Goal: Task Accomplishment & Management: Use online tool/utility

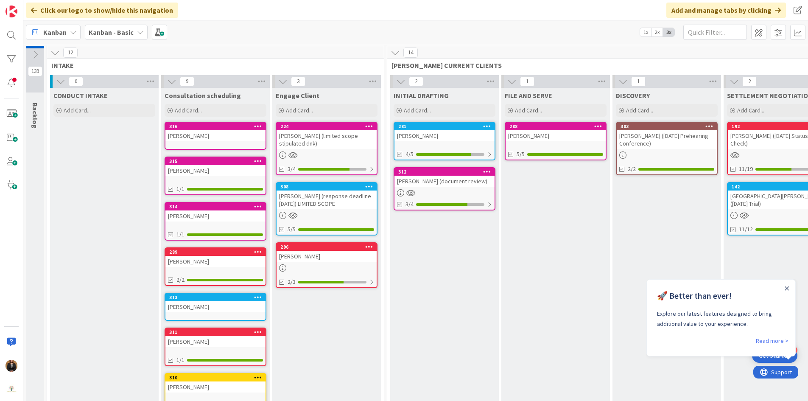
click at [412, 181] on div "[PERSON_NAME] (document review)" at bounding box center [444, 181] width 100 height 11
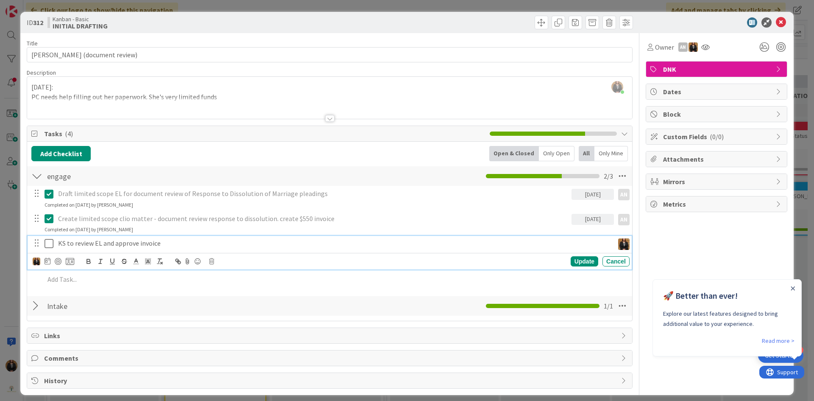
click at [49, 244] on icon at bounding box center [49, 243] width 9 height 10
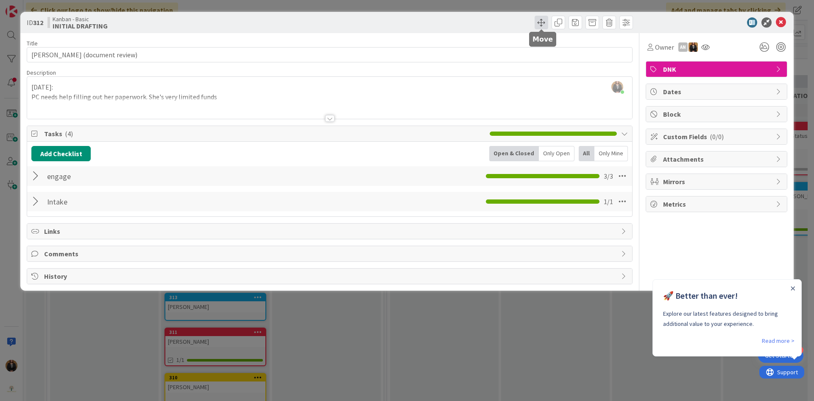
click at [541, 26] on span at bounding box center [542, 23] width 14 height 14
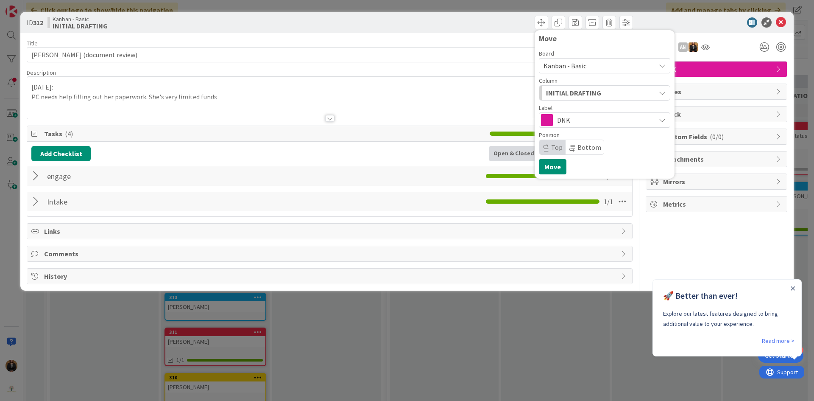
click at [605, 96] on div "INITIAL DRAFTING" at bounding box center [599, 93] width 111 height 14
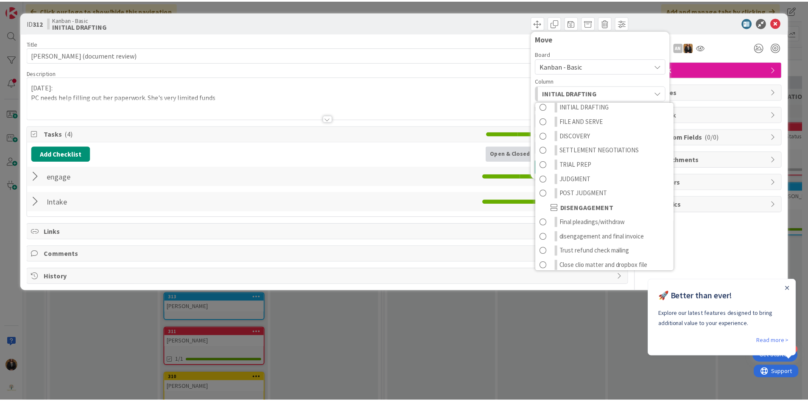
scroll to position [458, 0]
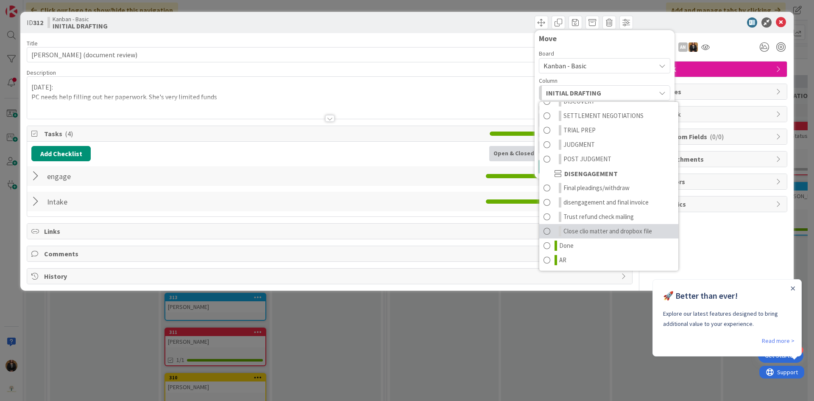
click at [579, 231] on span "Close clio matter and dropbox file" at bounding box center [607, 231] width 89 height 10
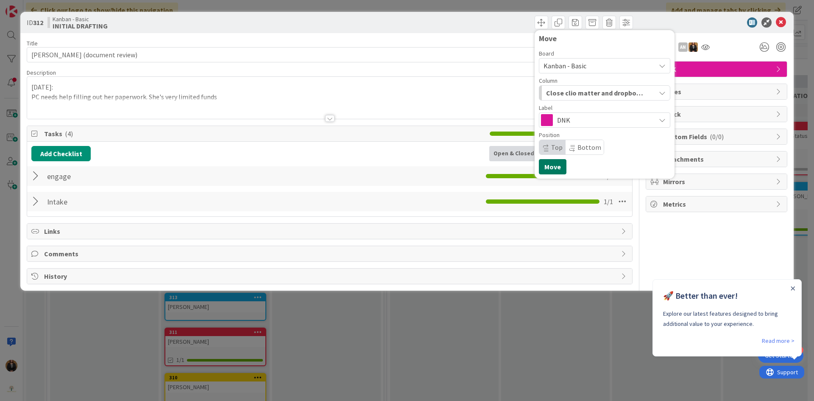
click at [555, 170] on button "Move" at bounding box center [553, 166] width 28 height 15
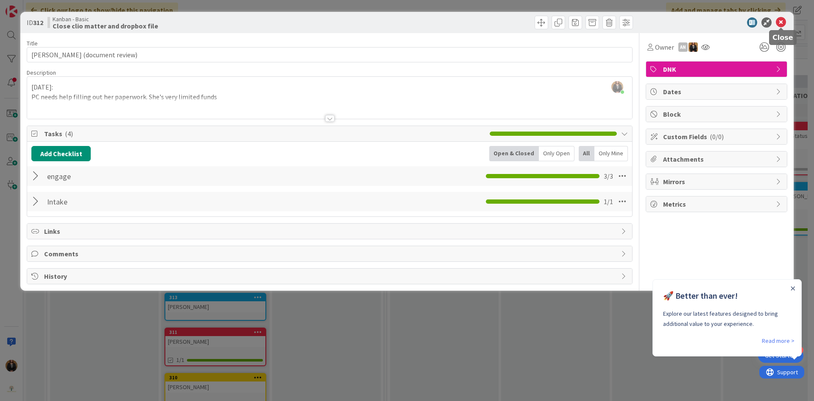
click at [782, 22] on icon at bounding box center [781, 22] width 10 height 10
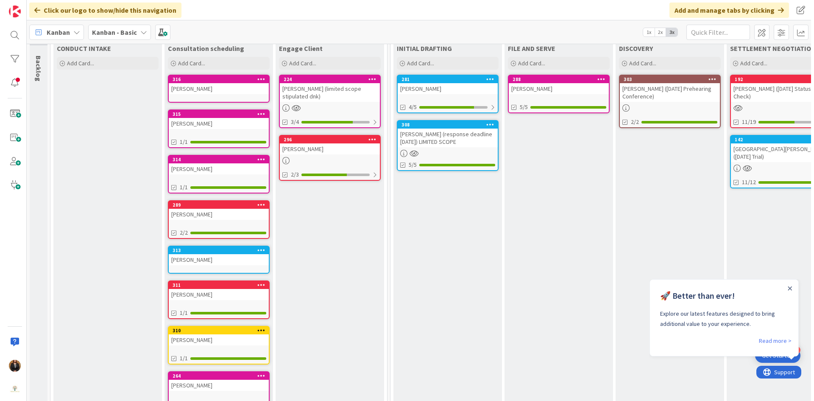
scroll to position [127, 0]
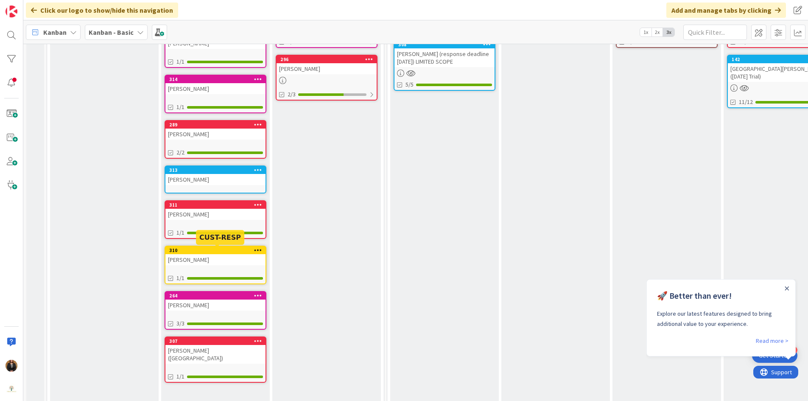
click at [209, 250] on div "310" at bounding box center [217, 250] width 96 height 6
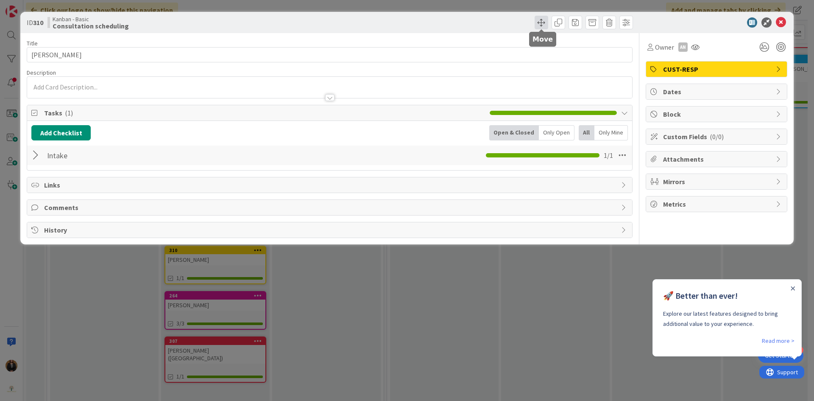
click at [541, 23] on span at bounding box center [542, 23] width 14 height 14
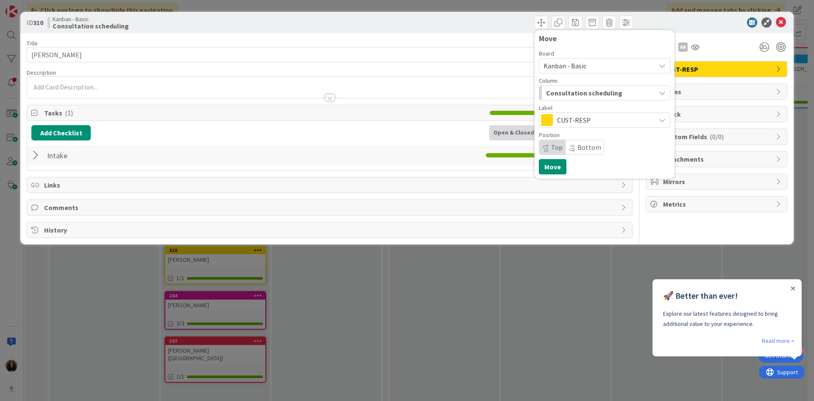
click at [581, 92] on span "Consultation scheduling" at bounding box center [584, 92] width 76 height 11
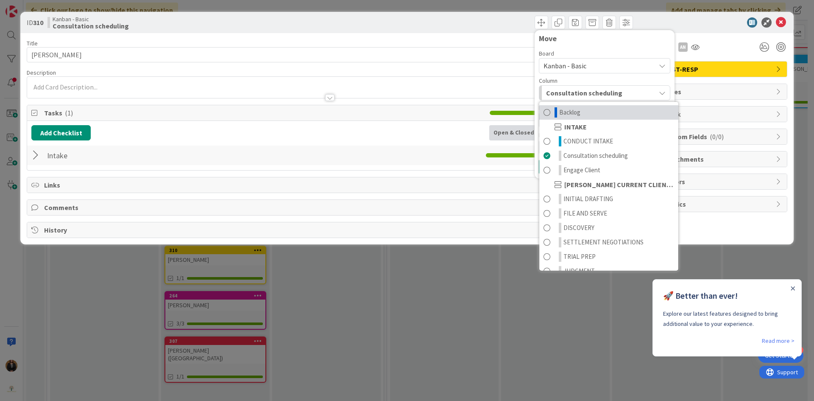
click at [580, 117] on span "Backlog" at bounding box center [569, 112] width 21 height 10
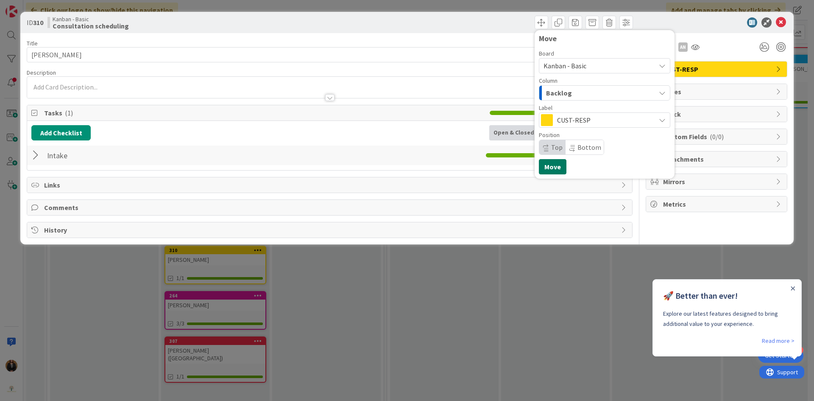
click at [555, 168] on button "Move" at bounding box center [553, 166] width 28 height 15
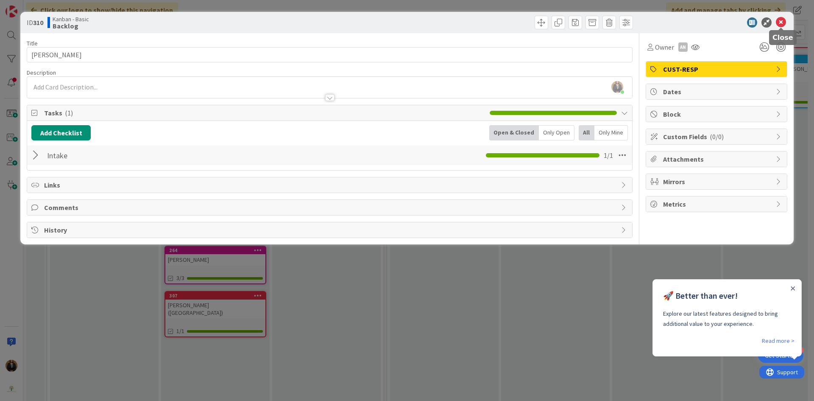
click at [781, 21] on icon at bounding box center [781, 22] width 10 height 10
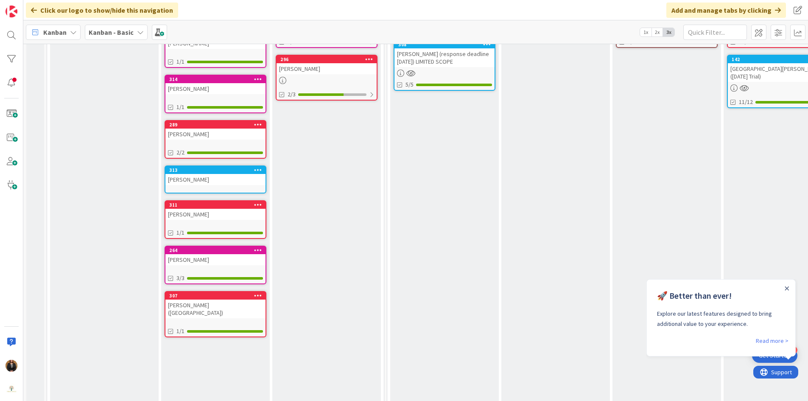
click at [200, 181] on div "[PERSON_NAME]" at bounding box center [215, 179] width 100 height 11
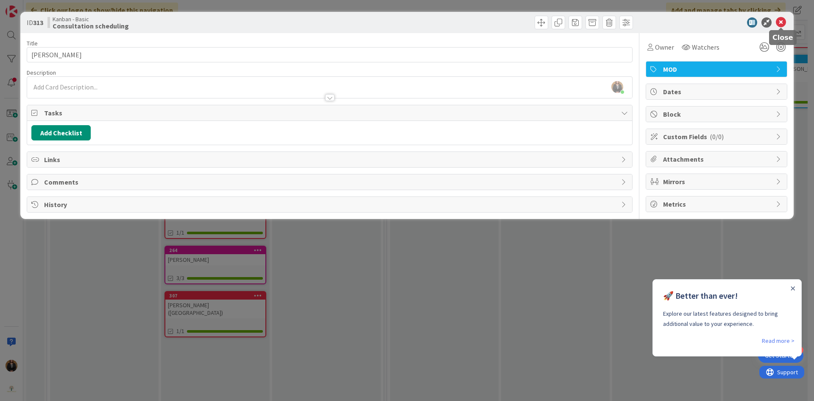
click at [780, 21] on icon at bounding box center [781, 22] width 10 height 10
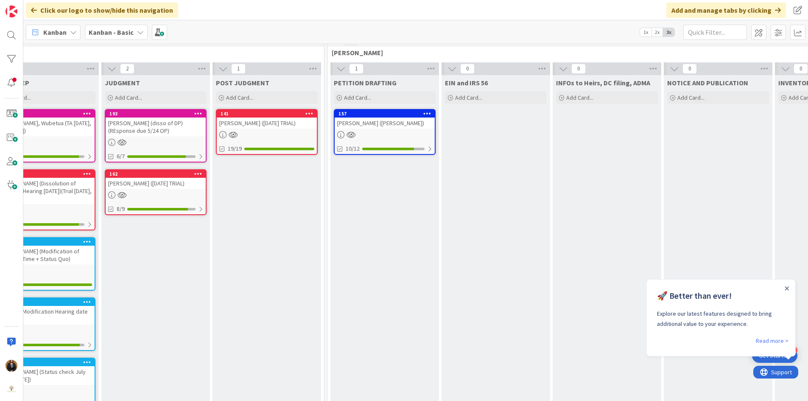
scroll to position [0, 844]
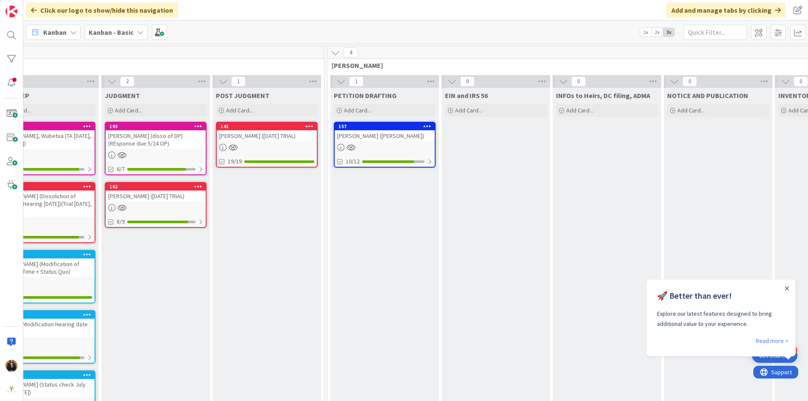
click at [335, 53] on icon at bounding box center [335, 52] width 9 height 9
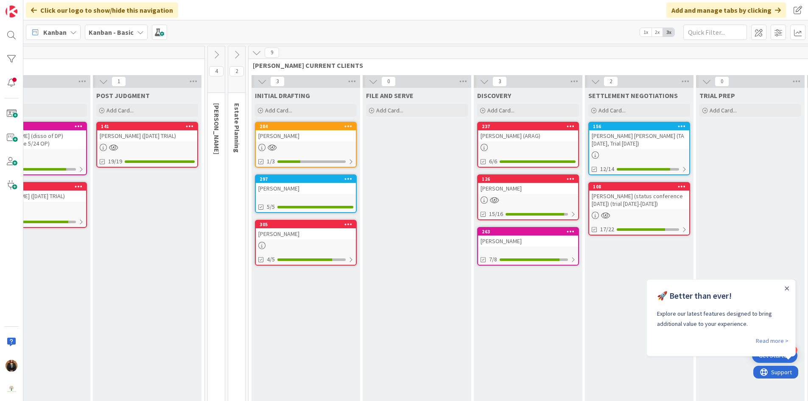
scroll to position [0, 975]
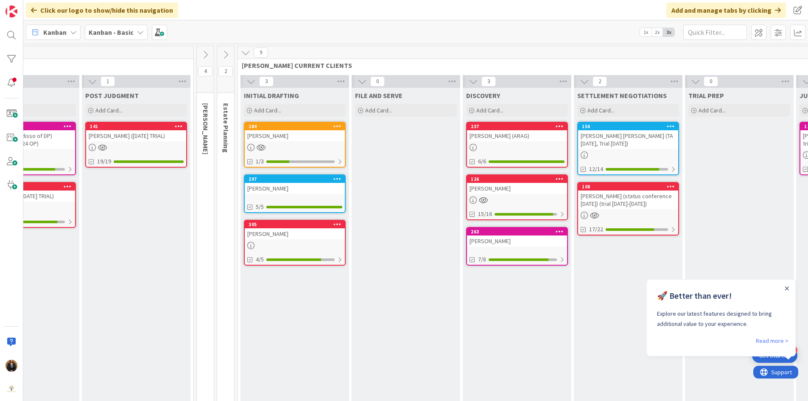
click at [244, 53] on icon at bounding box center [245, 52] width 9 height 9
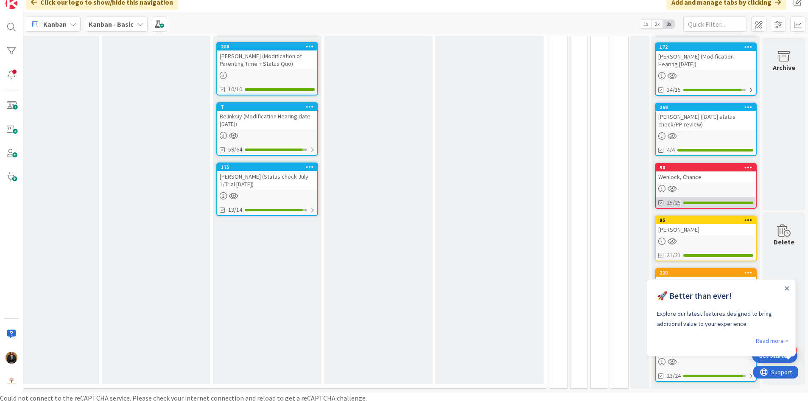
scroll to position [10, 0]
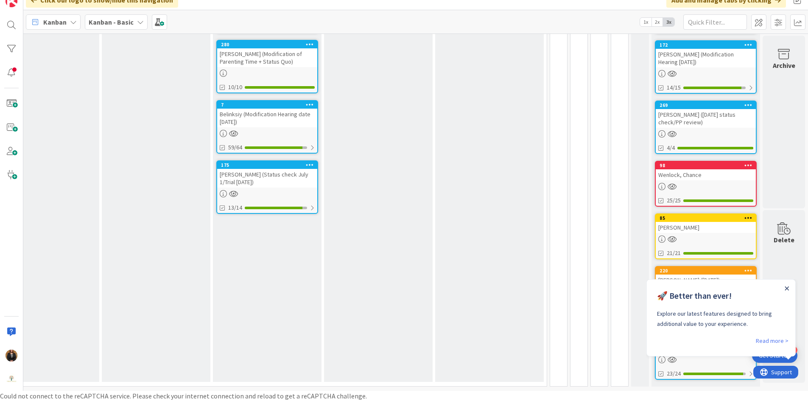
click at [786, 289] on icon "Close Announcement" at bounding box center [786, 288] width 4 height 4
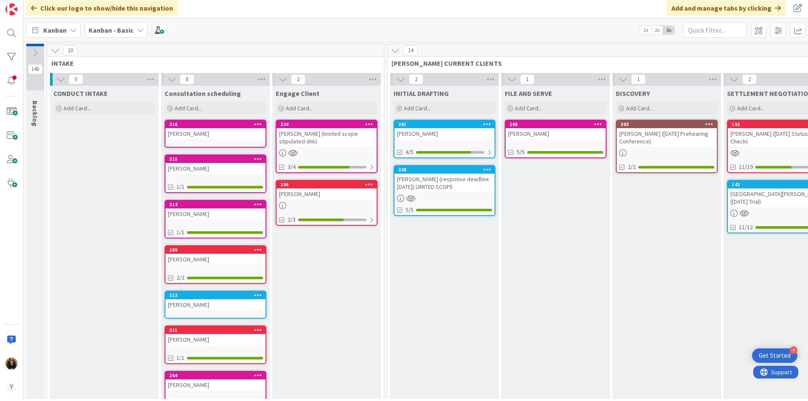
scroll to position [0, 0]
